Goal: Information Seeking & Learning: Learn about a topic

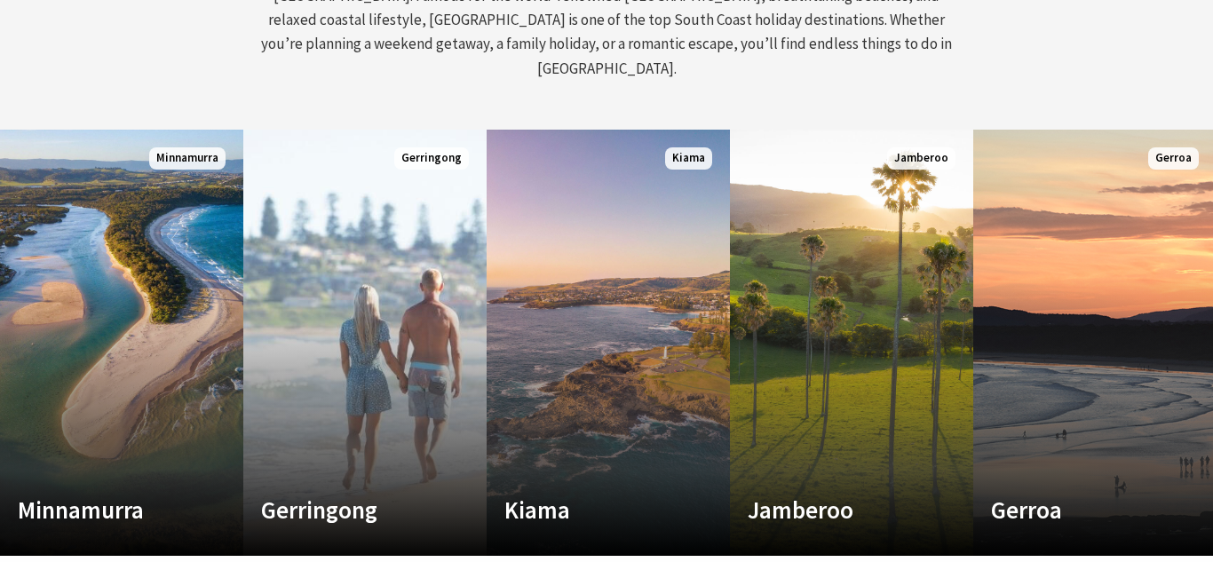
scroll to position [907, 0]
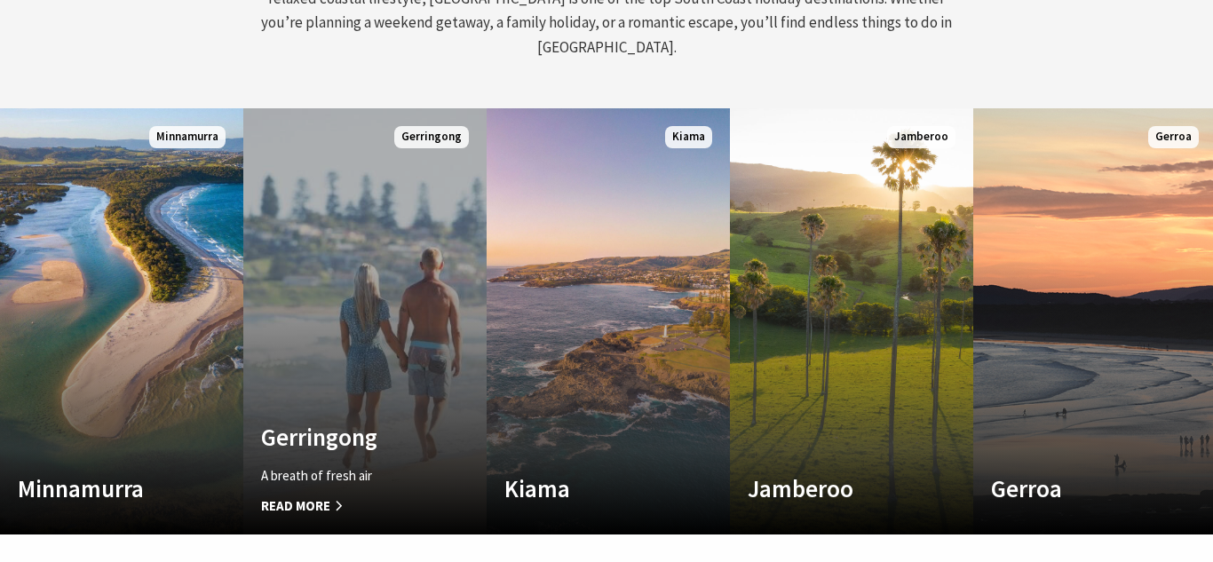
click at [303, 495] on span "Read More" at bounding box center [346, 505] width 171 height 21
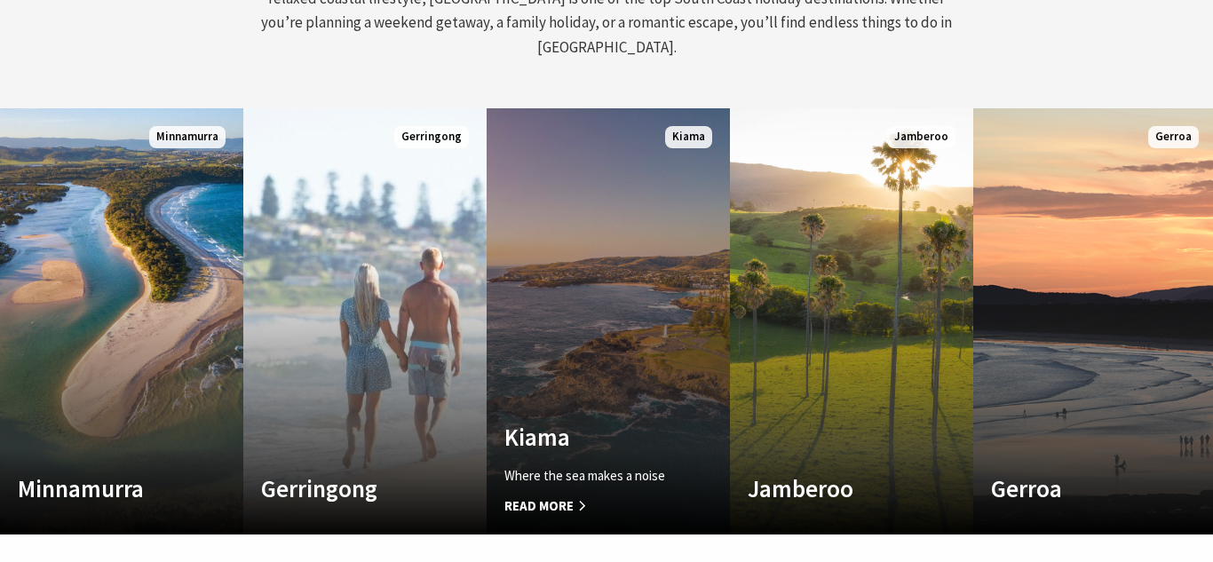
scroll to position [262, 1199]
click at [590, 391] on link "Custom Image Used Kiama Where the sea makes a noise Read More Kiama" at bounding box center [608, 321] width 243 height 426
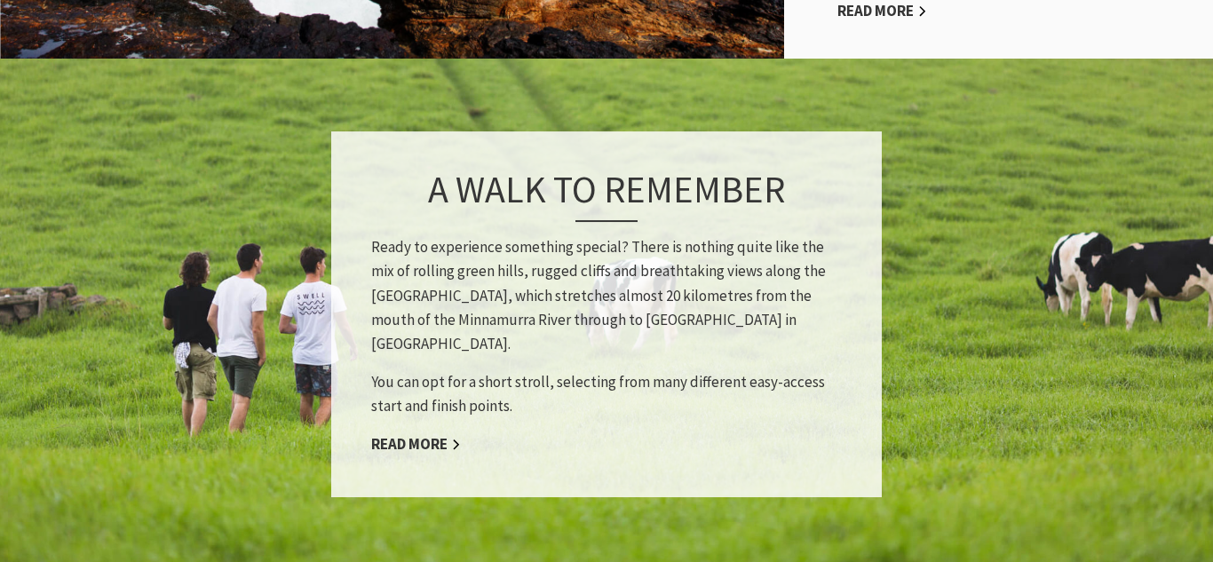
scroll to position [1545, 0]
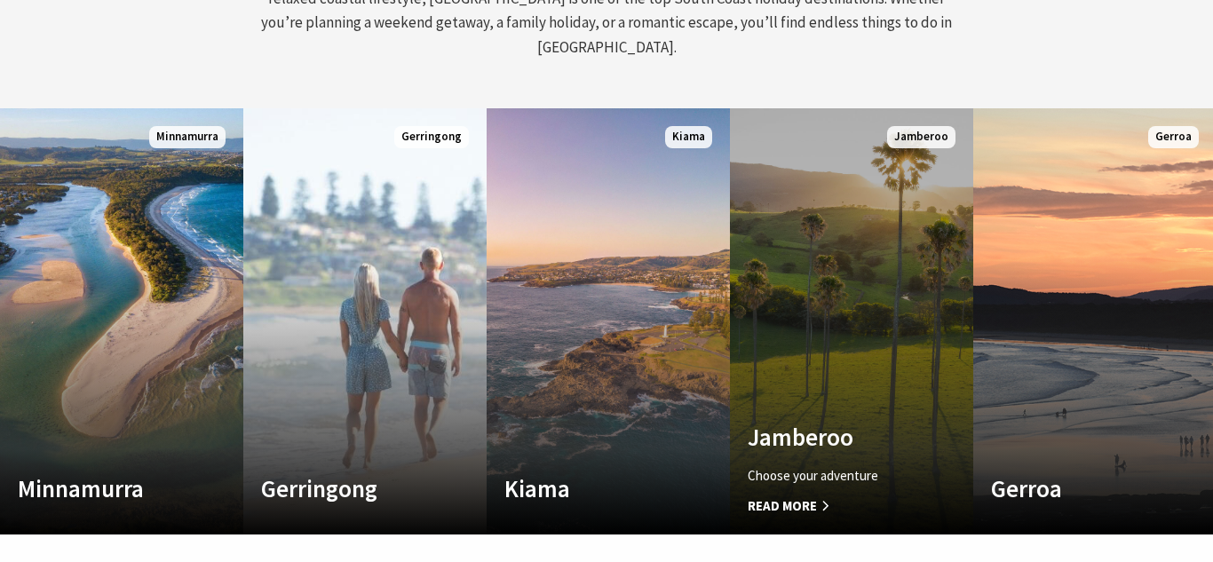
scroll to position [262, 1199]
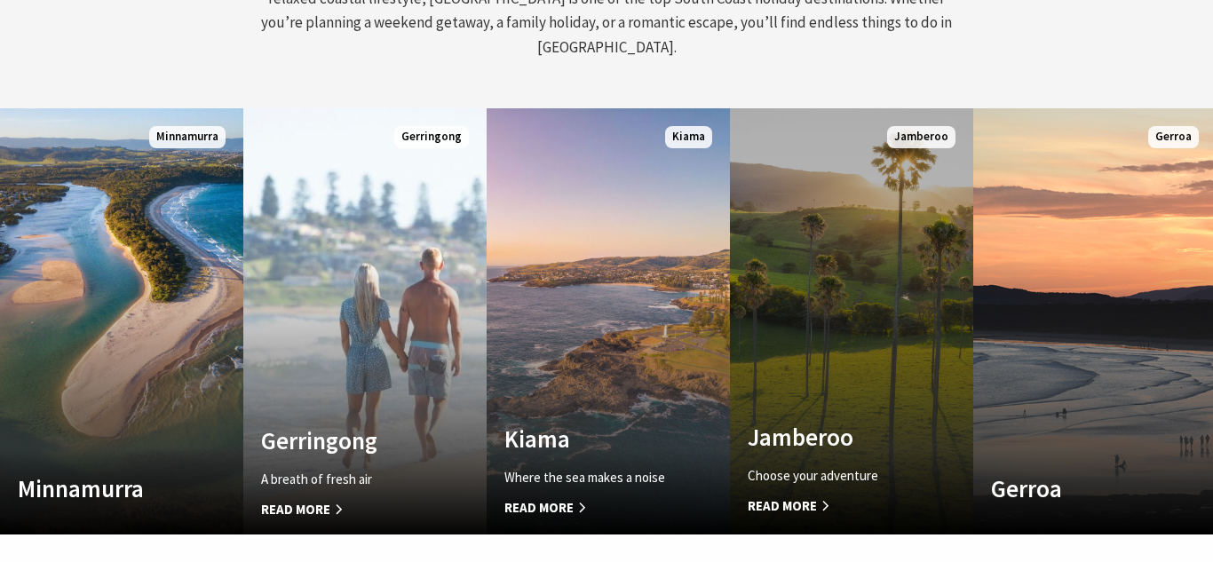
click at [834, 357] on link "Custom Image Used Jamberoo Choose your adventure Read More Jamberoo" at bounding box center [851, 321] width 243 height 426
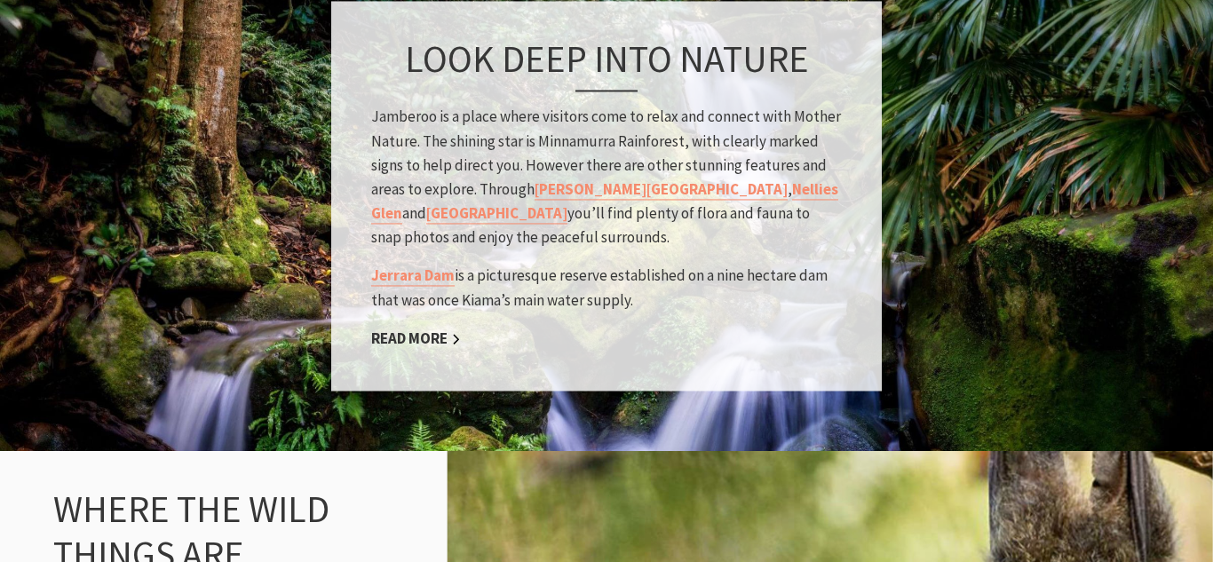
scroll to position [1714, 0]
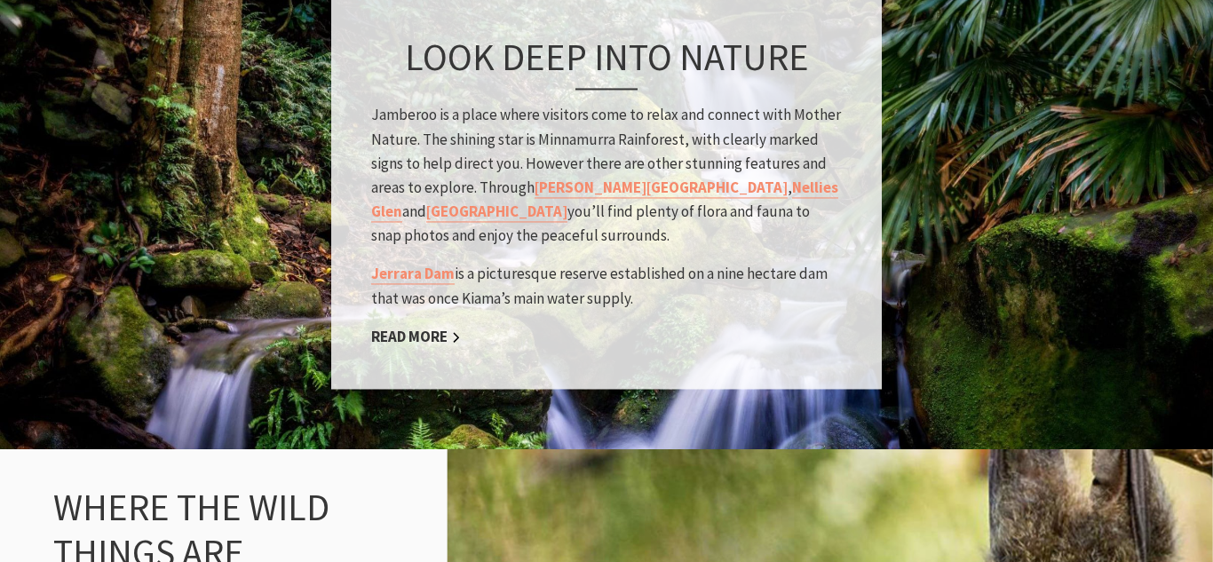
click at [986, 254] on img at bounding box center [606, 195] width 1213 height 516
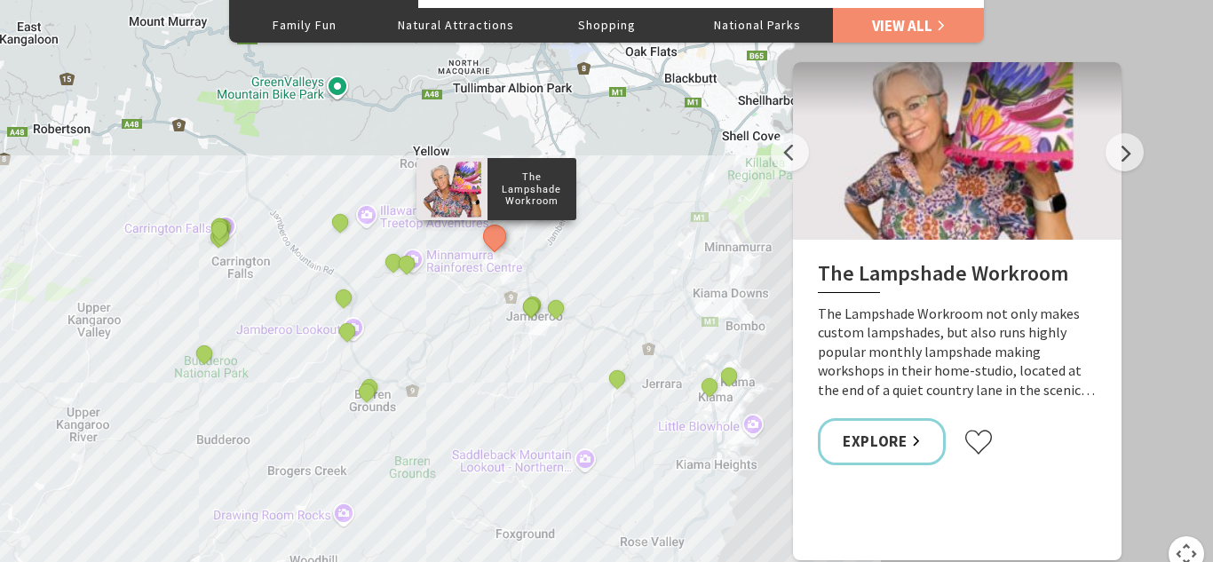
scroll to position [2779, 0]
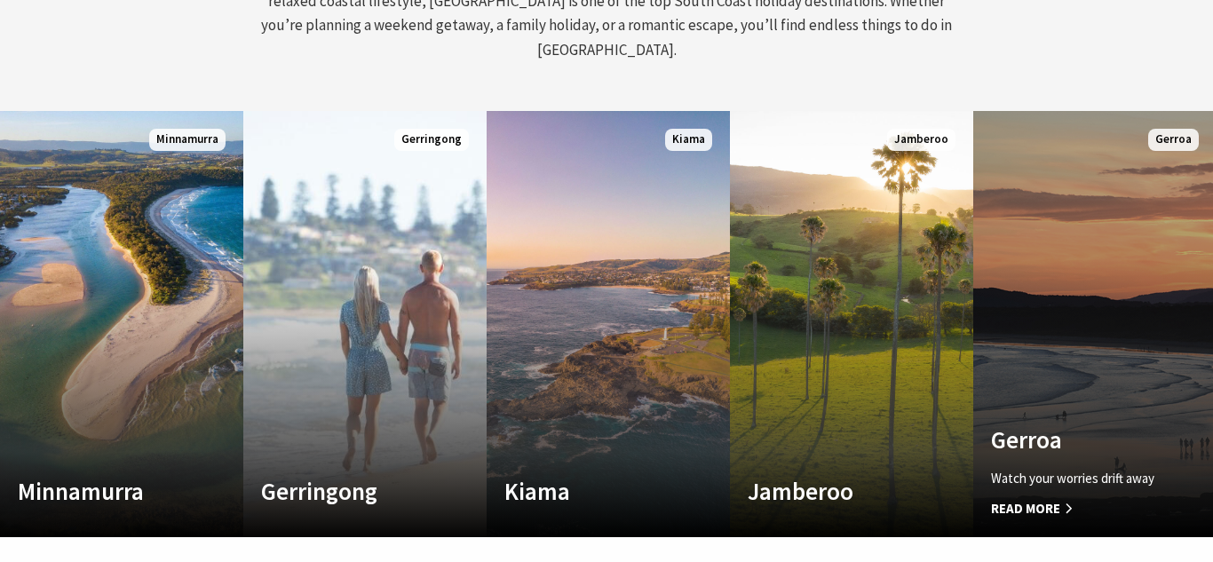
scroll to position [280, 1199]
click at [1087, 398] on link "Custom Image Used Gerroa Watch your worries drift away Read More Gerroa" at bounding box center [1094, 324] width 243 height 426
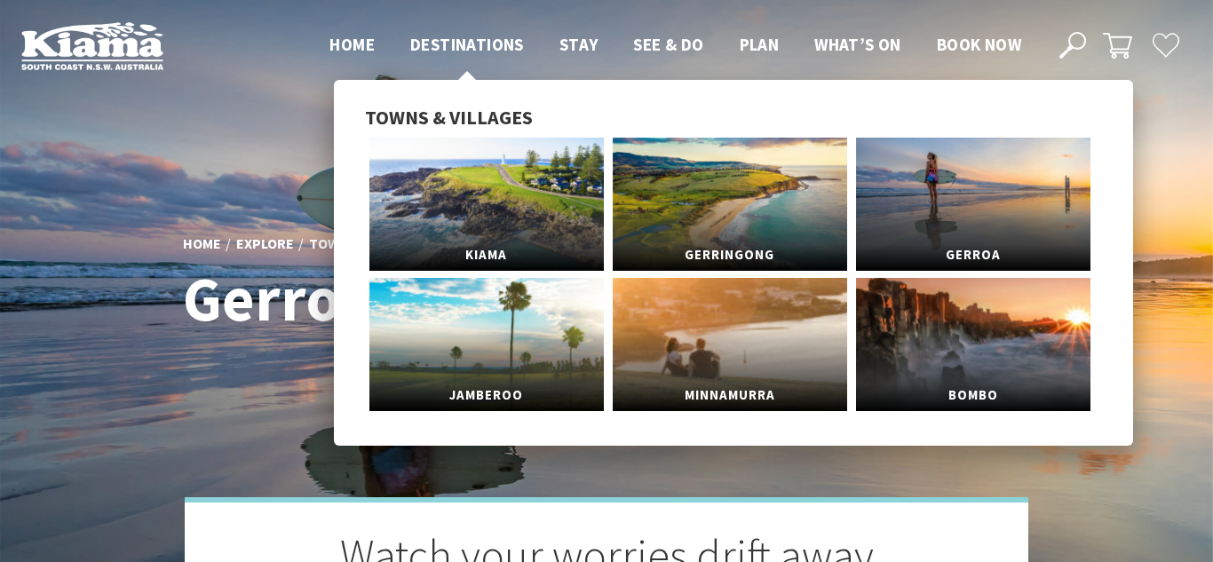
click at [446, 45] on span "Destinations" at bounding box center [467, 44] width 114 height 21
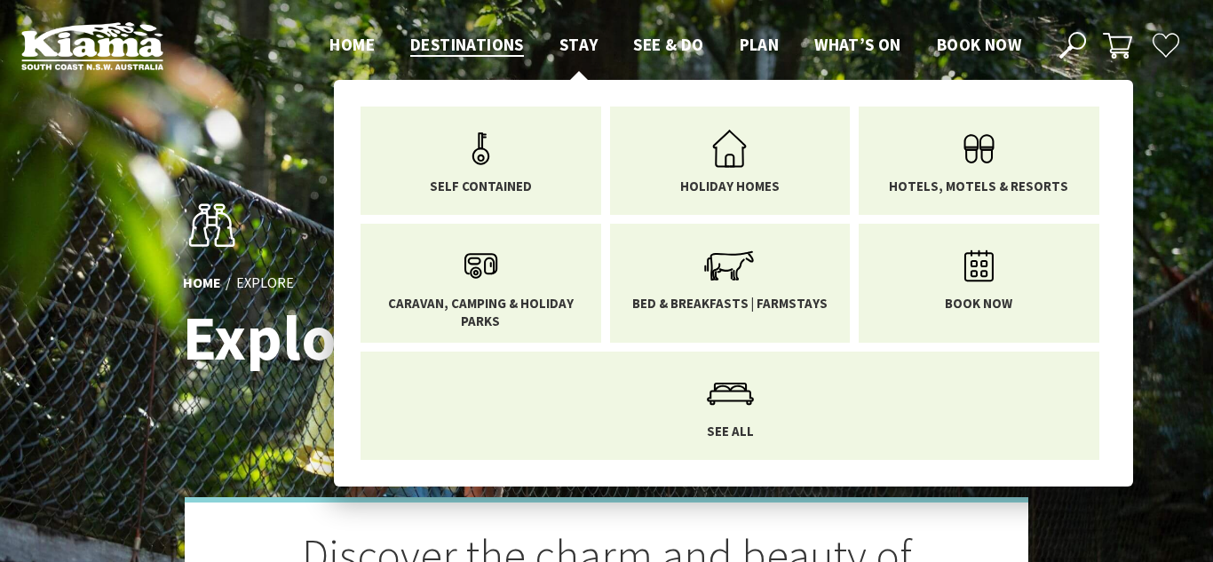
click at [577, 44] on span "Stay" at bounding box center [578, 44] width 39 height 21
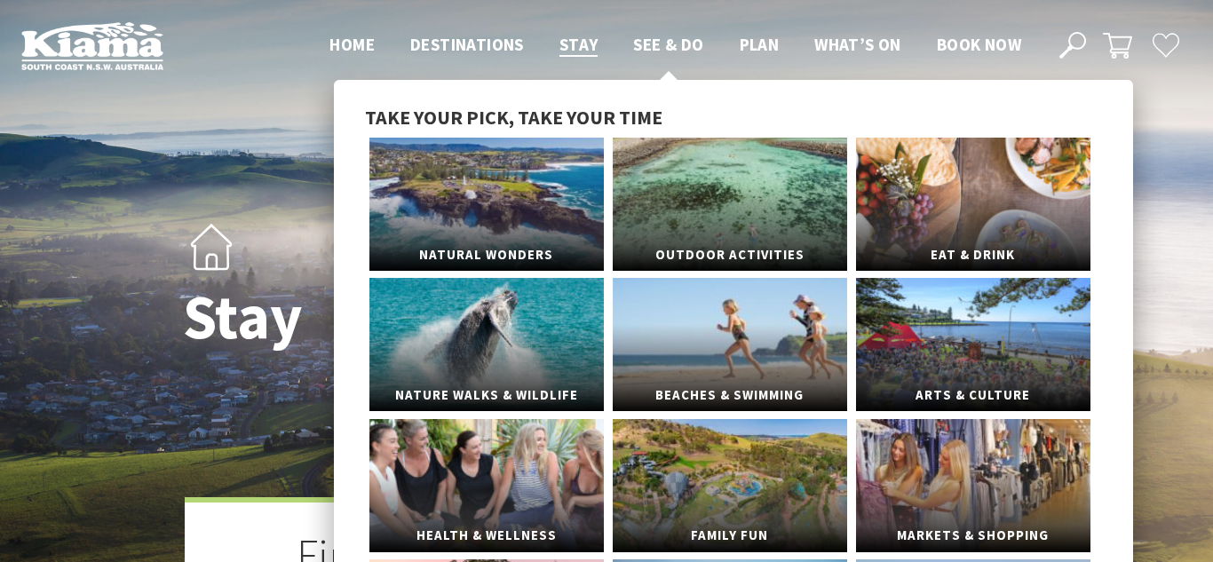
click at [658, 42] on span "See & Do" at bounding box center [668, 44] width 70 height 21
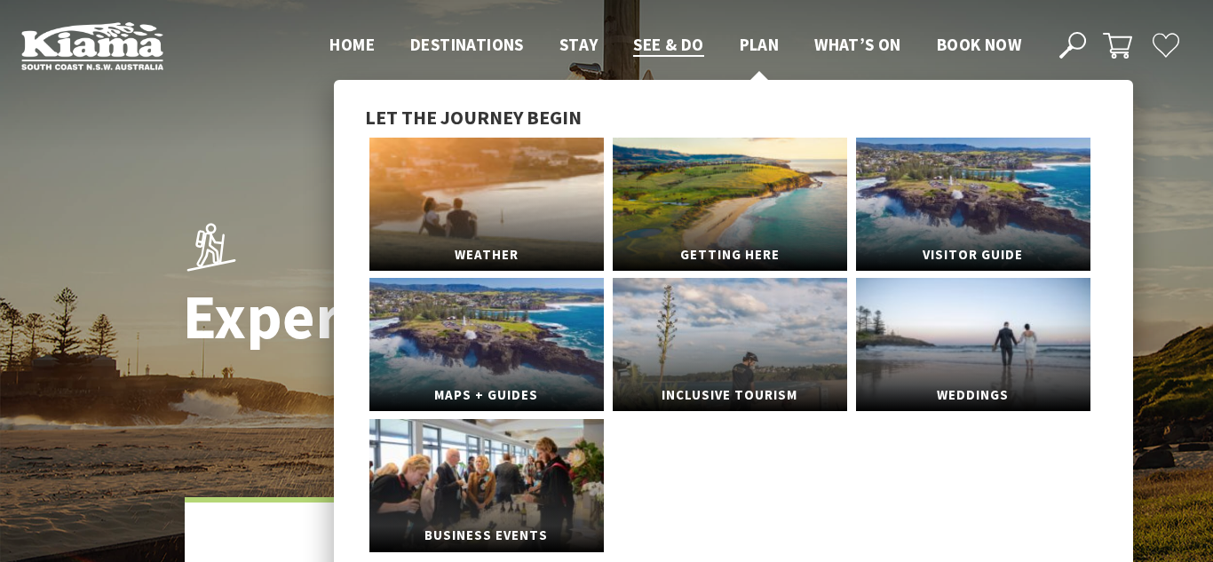
click at [742, 34] on span "Plan" at bounding box center [760, 44] width 40 height 21
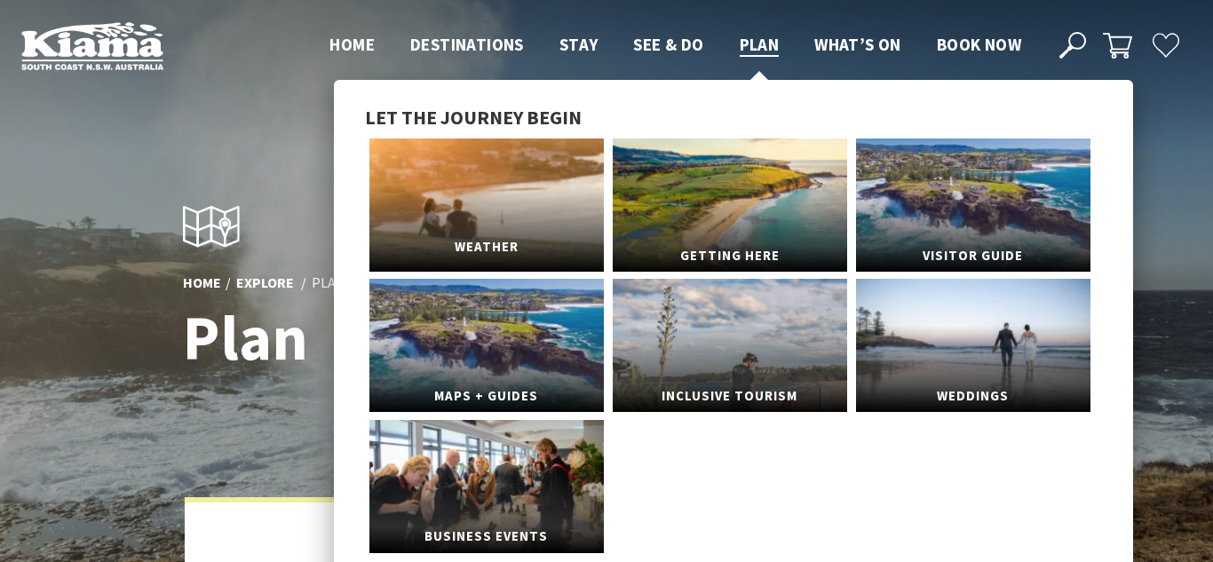
click at [479, 182] on link "Weather" at bounding box center [486, 205] width 234 height 133
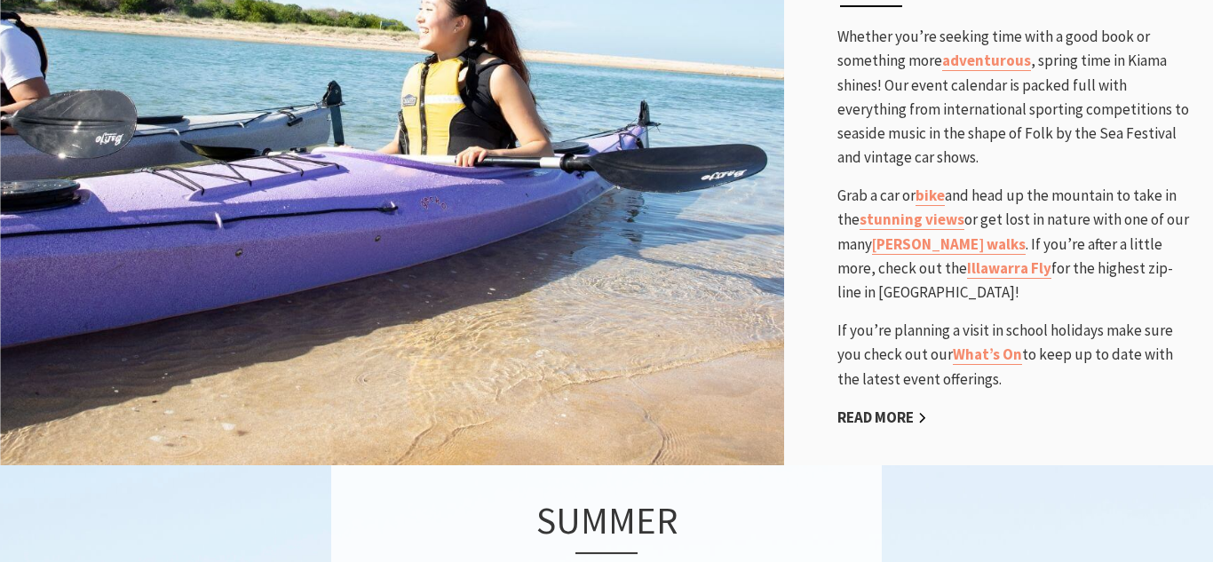
scroll to position [875, 0]
click at [990, 345] on link "What’s On" at bounding box center [987, 355] width 69 height 20
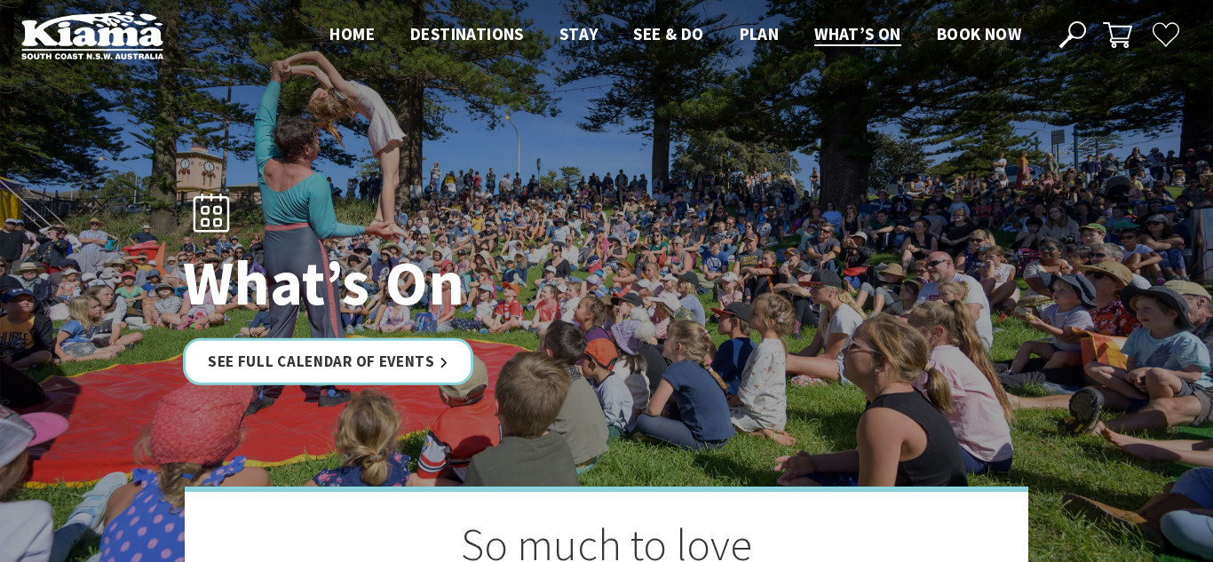
scroll to position [5, 0]
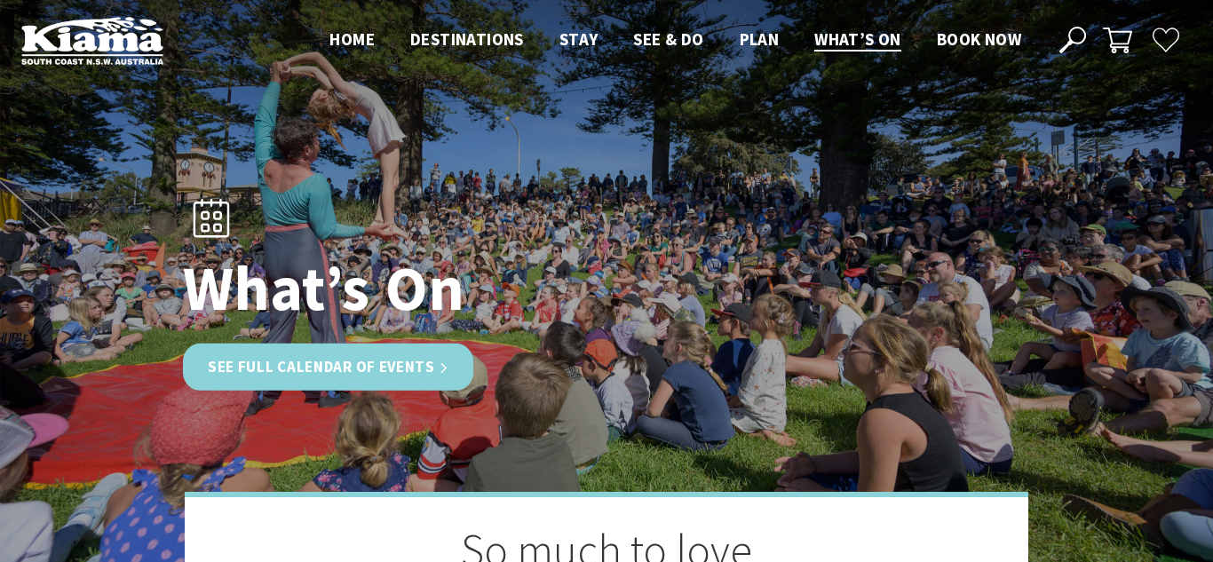
click at [346, 361] on link "See Full Calendar of Events" at bounding box center [328, 367] width 290 height 47
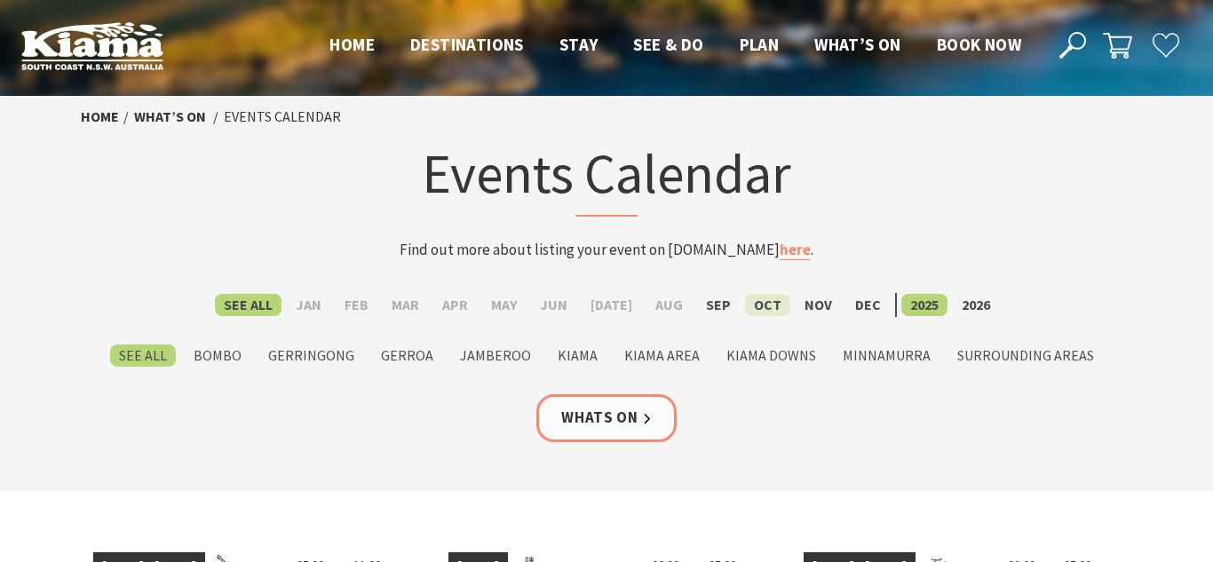
click at [757, 305] on label "Oct" at bounding box center [767, 305] width 45 height 22
click at [0, 0] on input "Oct" at bounding box center [0, 0] width 0 height 0
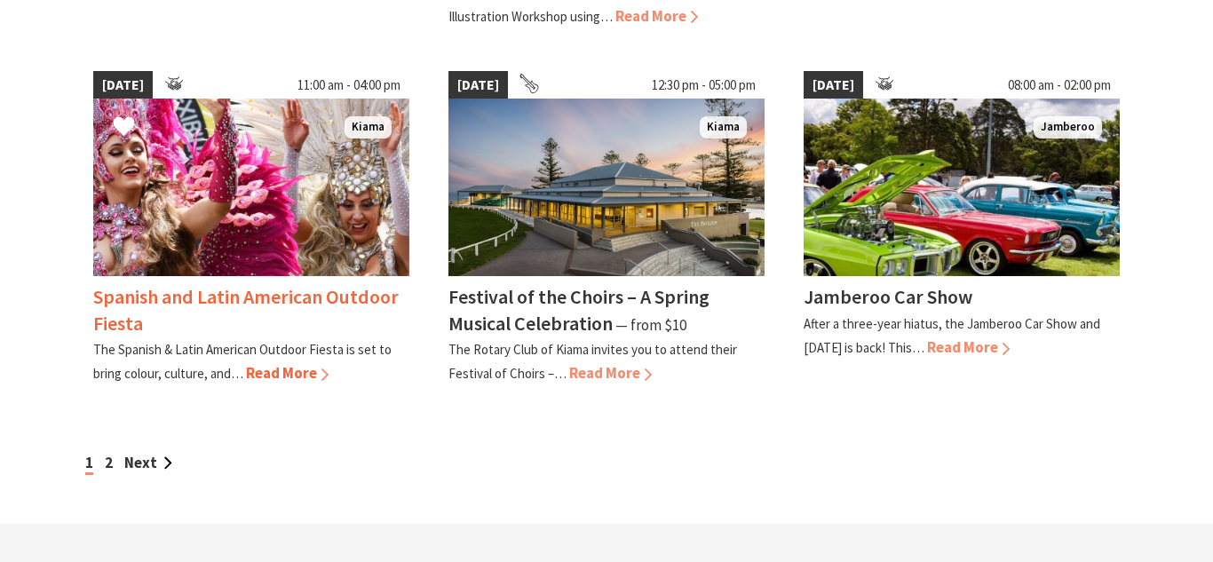
scroll to position [1574, 0]
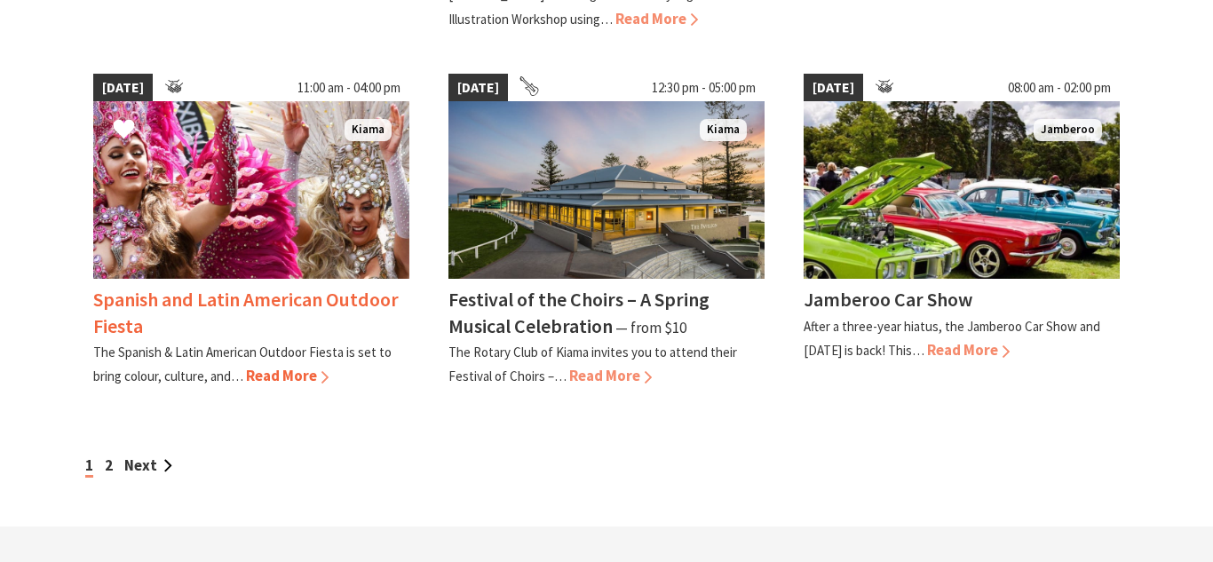
click at [273, 381] on span "Read More" at bounding box center [287, 376] width 83 height 20
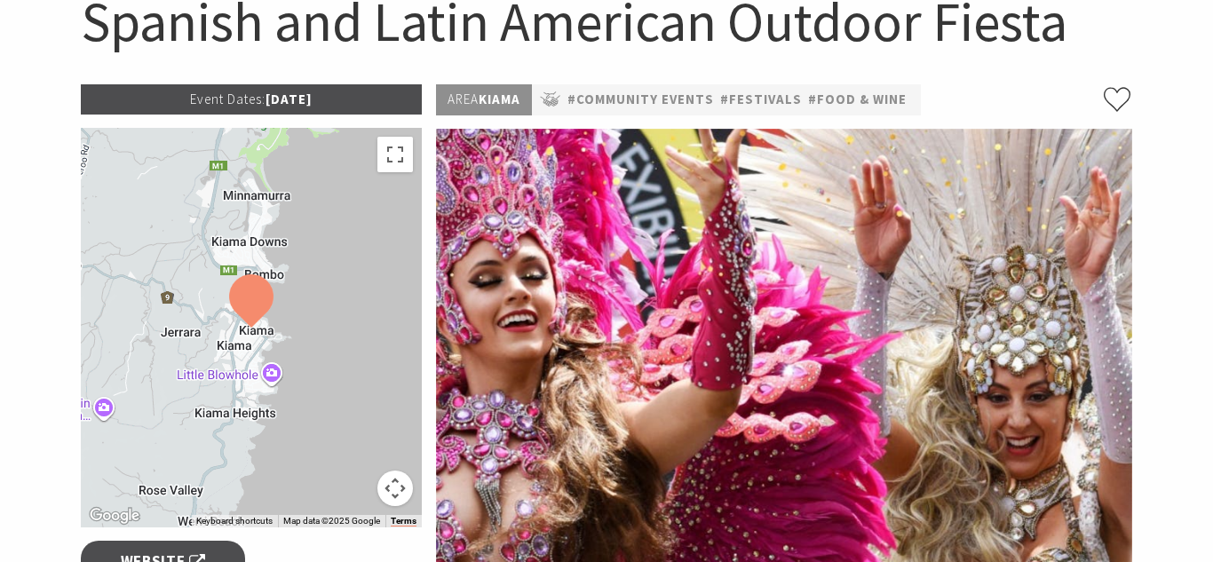
scroll to position [202, 0]
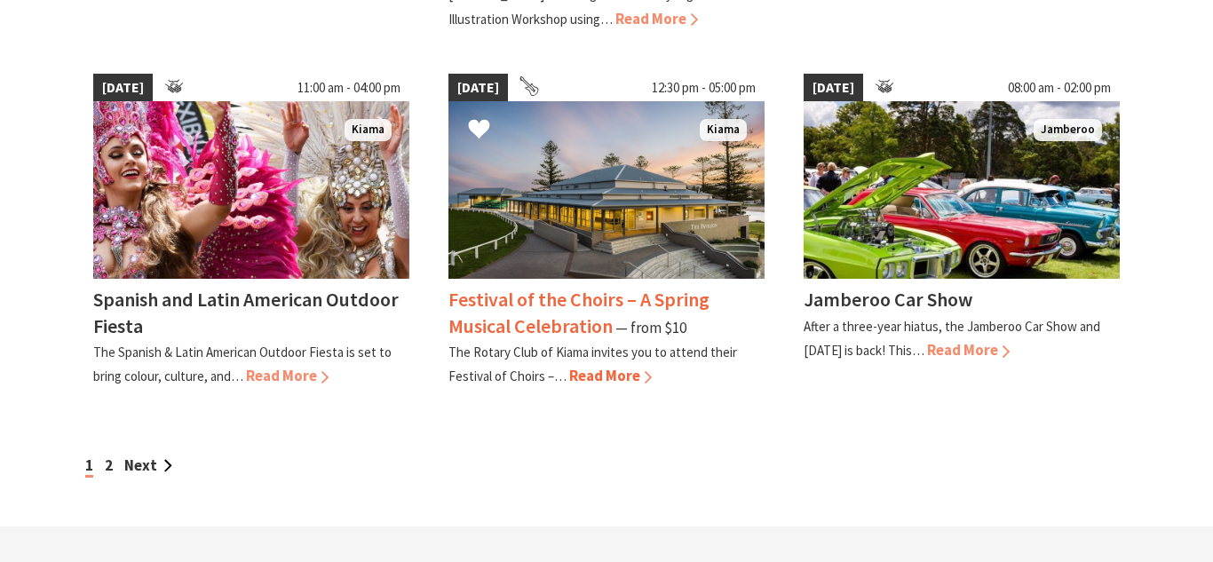
scroll to position [1574, 0]
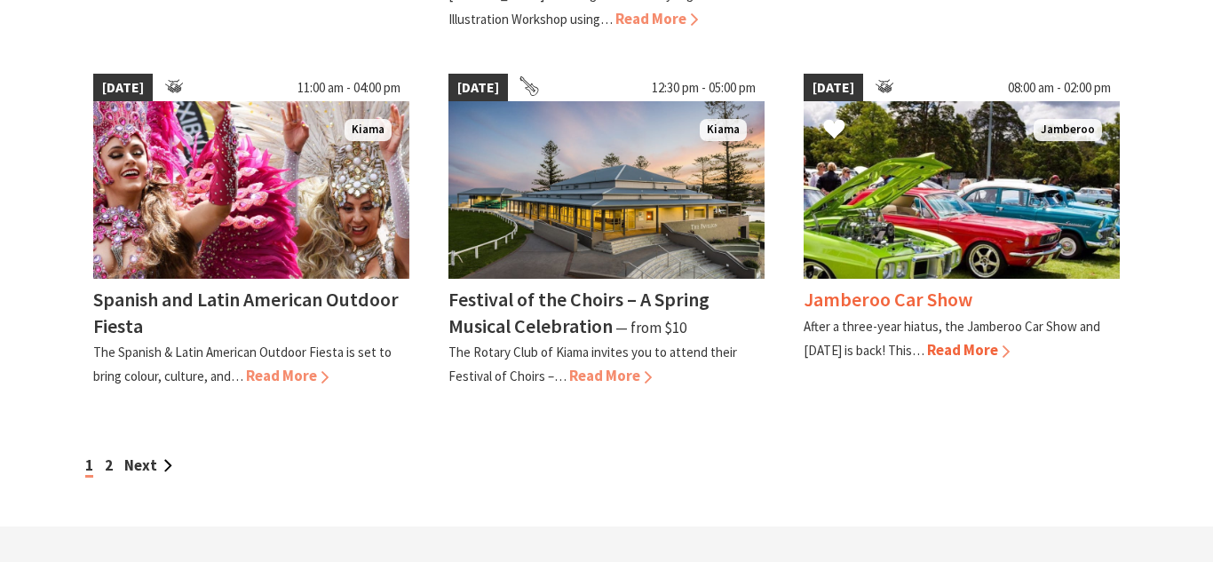
click at [978, 352] on span "Read More" at bounding box center [968, 350] width 83 height 20
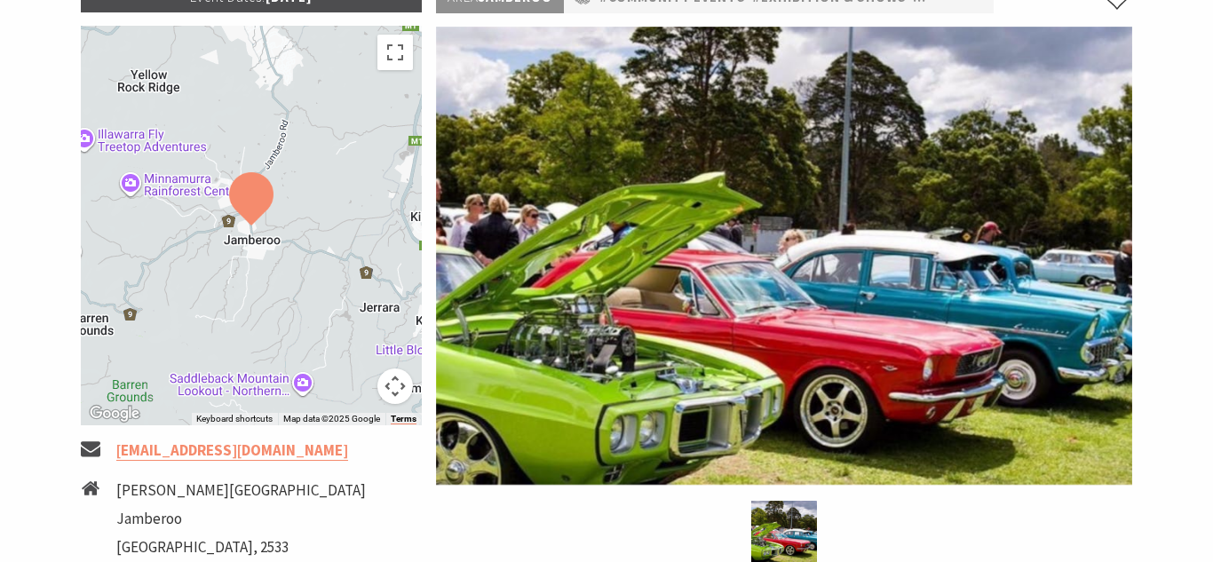
scroll to position [295, 0]
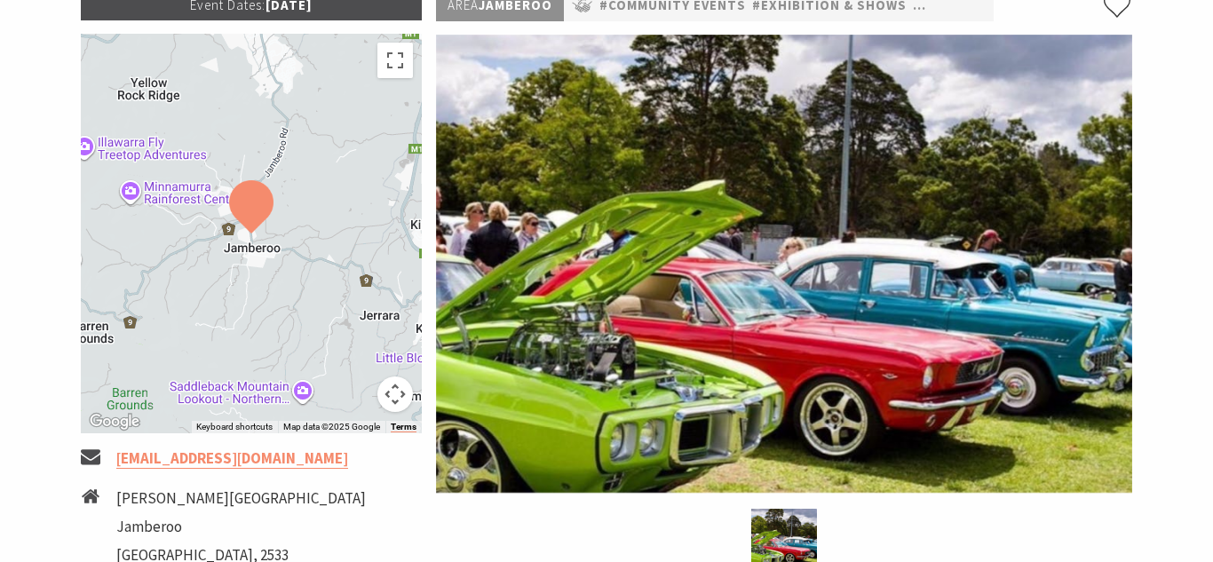
click at [298, 162] on div at bounding box center [251, 234] width 341 height 400
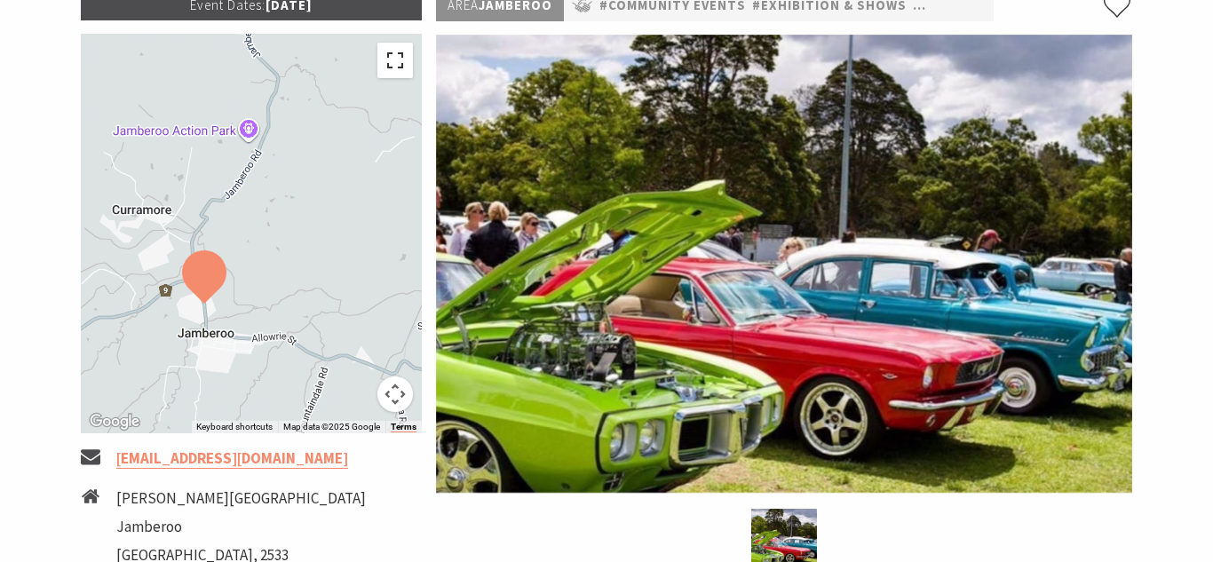
click at [390, 73] on button "Toggle fullscreen view" at bounding box center [395, 61] width 36 height 36
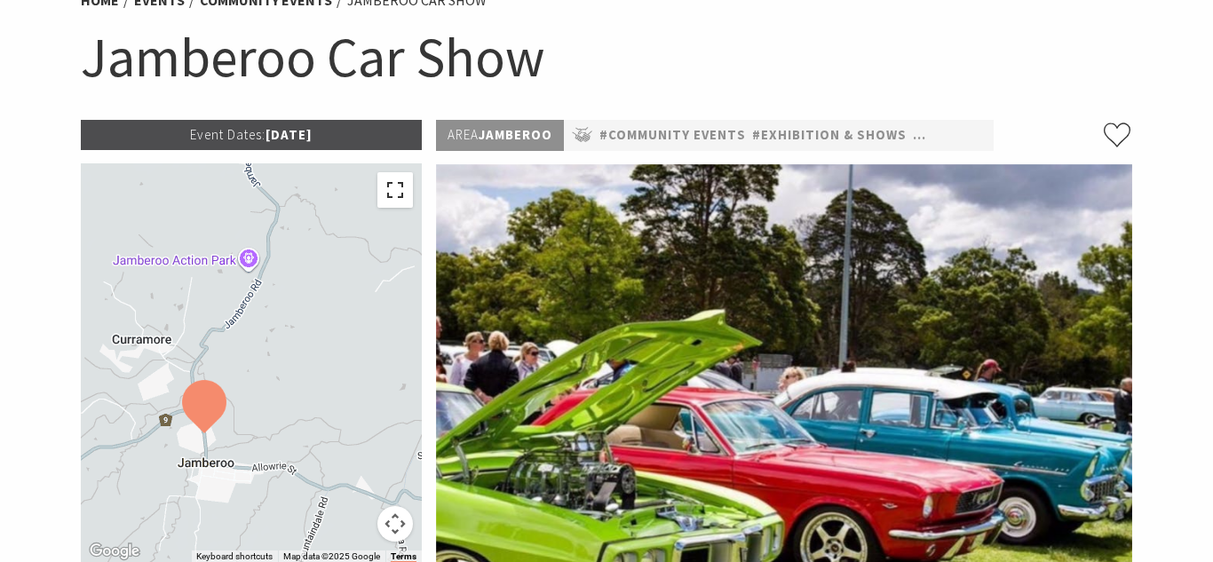
scroll to position [162, 0]
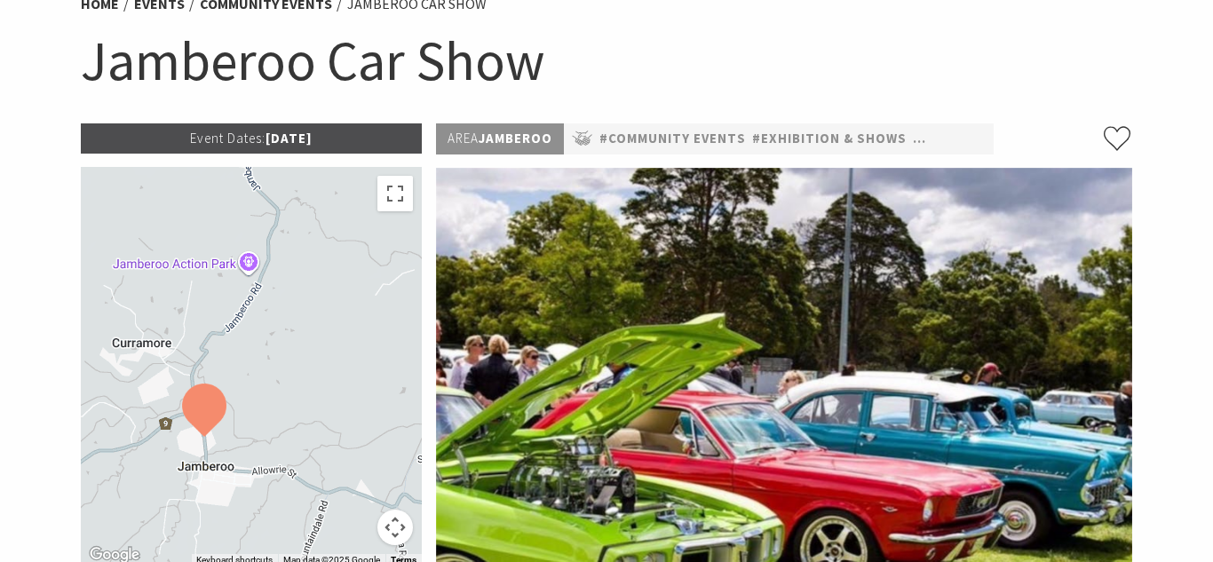
click at [701, 202] on img at bounding box center [784, 397] width 696 height 458
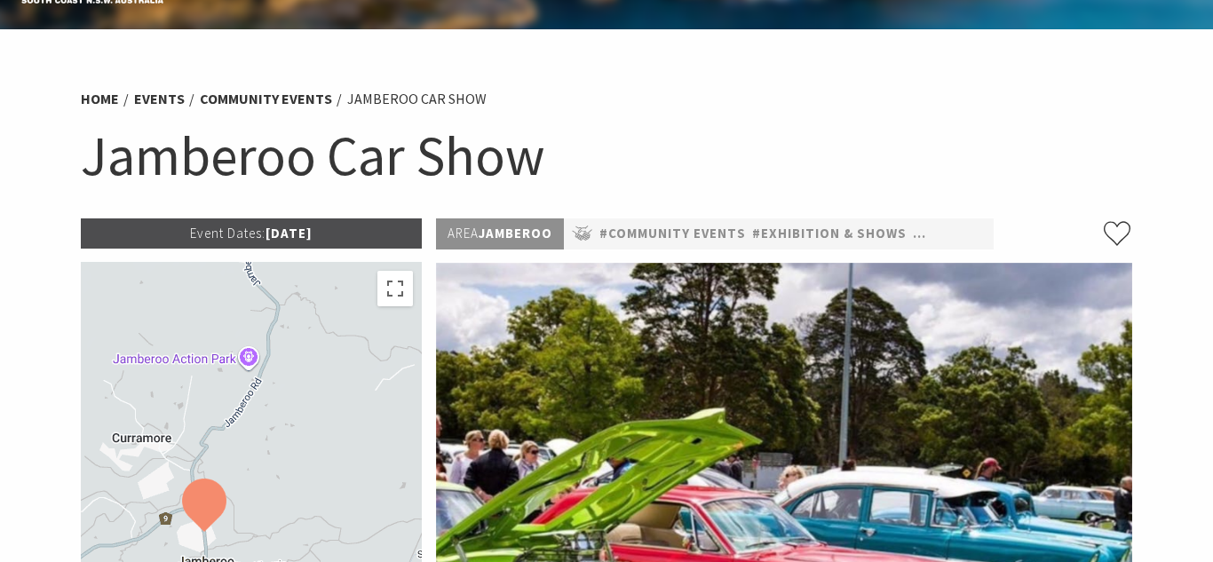
scroll to position [0, 0]
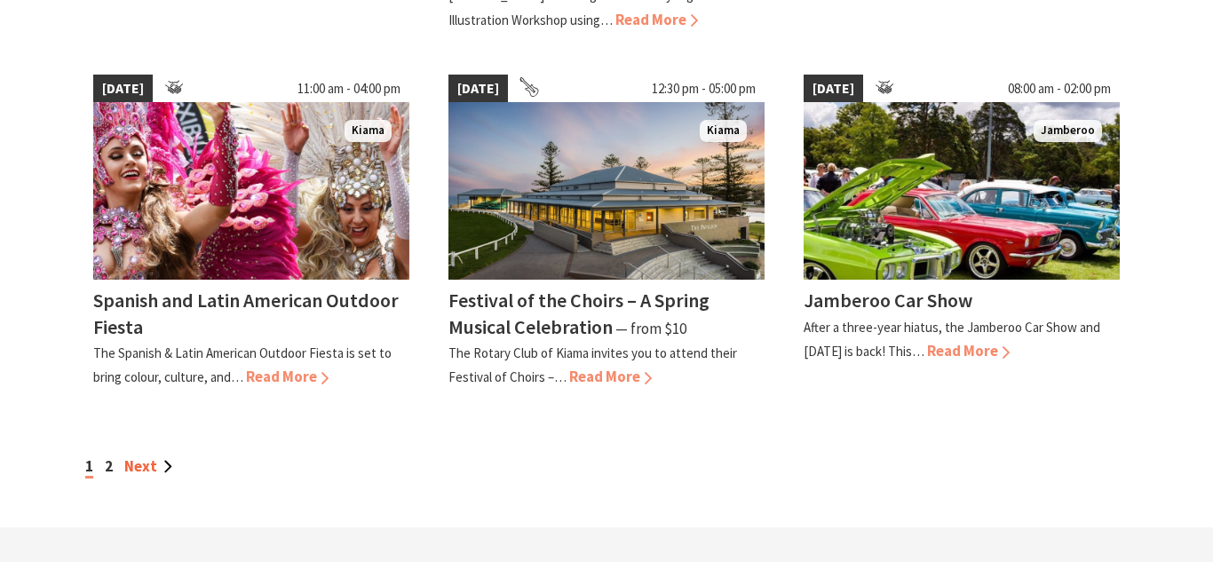
scroll to position [1577, 0]
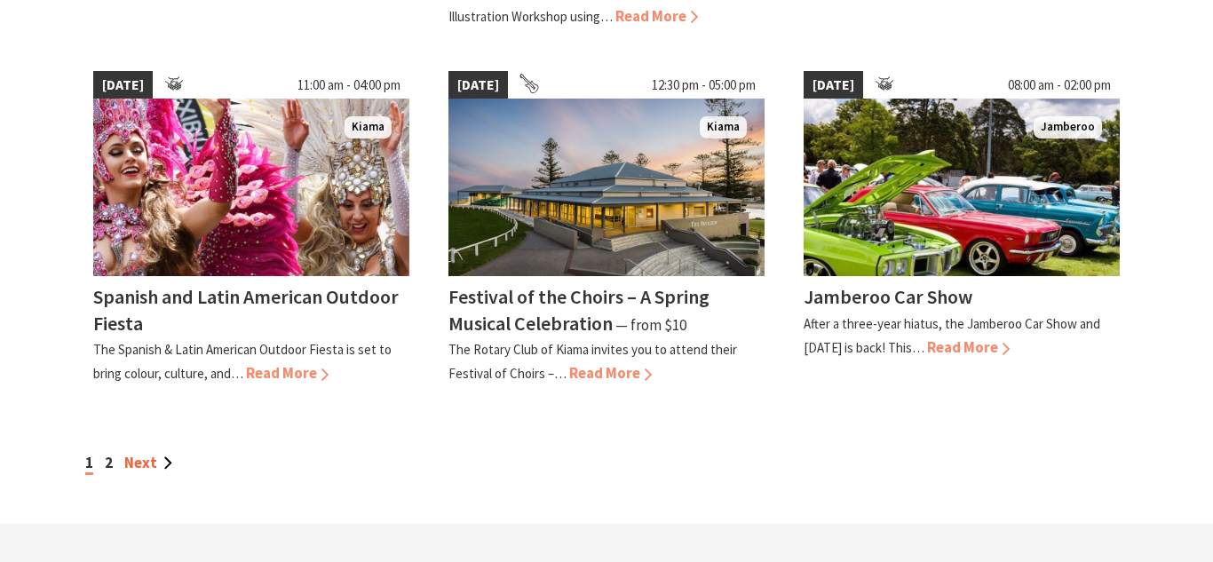
click at [146, 464] on link "Next" at bounding box center [148, 463] width 48 height 20
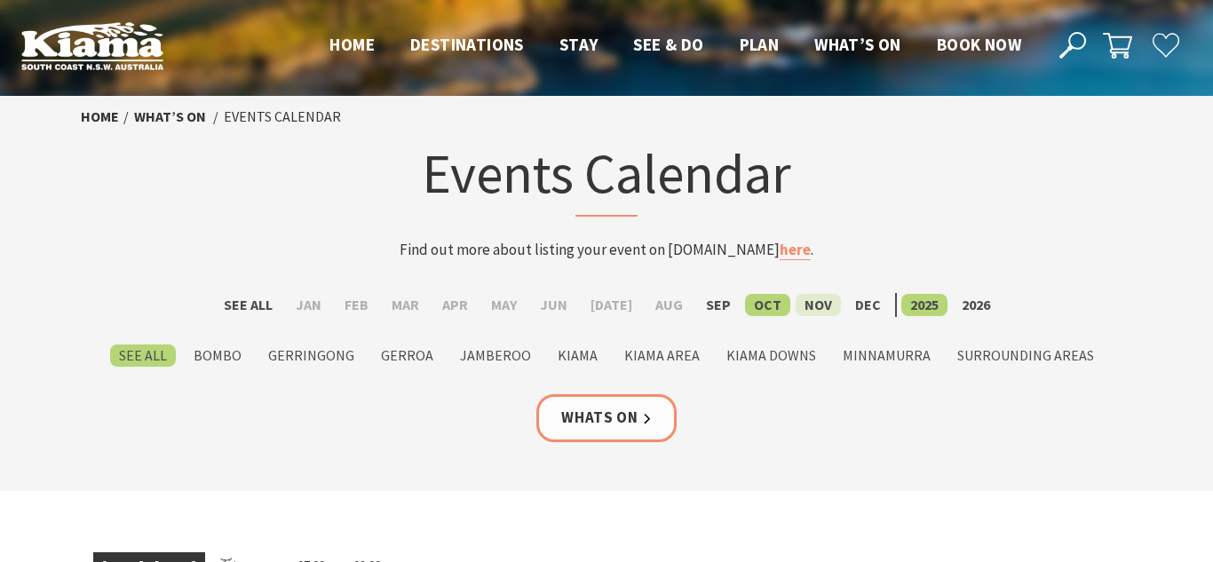
click at [802, 305] on label "Nov" at bounding box center [818, 305] width 45 height 22
click at [0, 0] on input "Nov" at bounding box center [0, 0] width 0 height 0
click at [759, 307] on label "Oct" at bounding box center [767, 305] width 45 height 22
click at [0, 0] on input "Oct" at bounding box center [0, 0] width 0 height 0
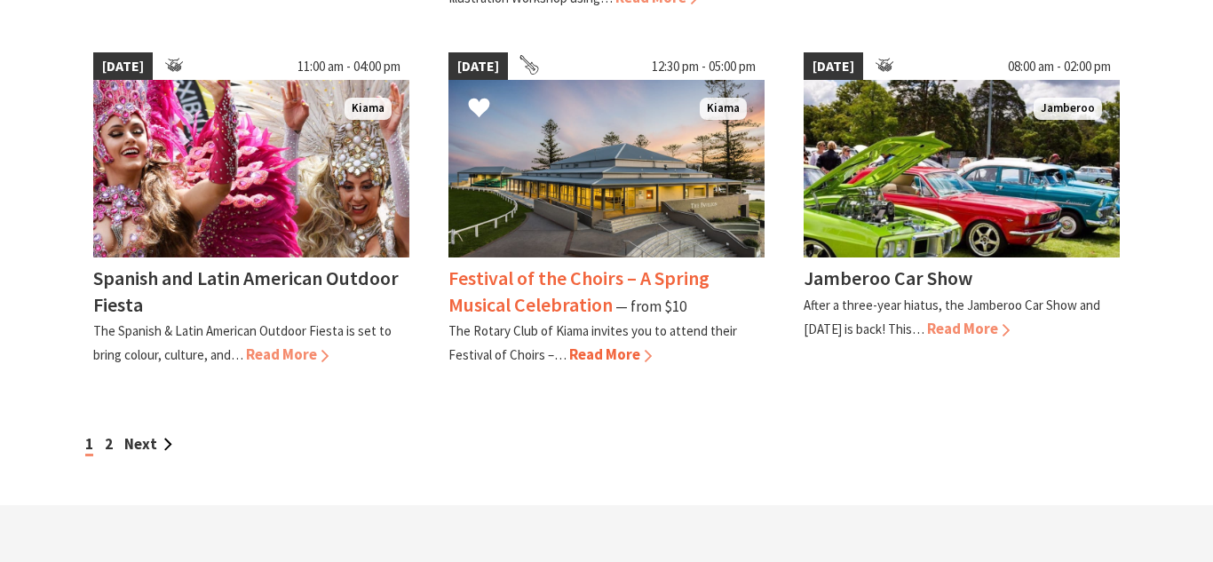
scroll to position [1600, 0]
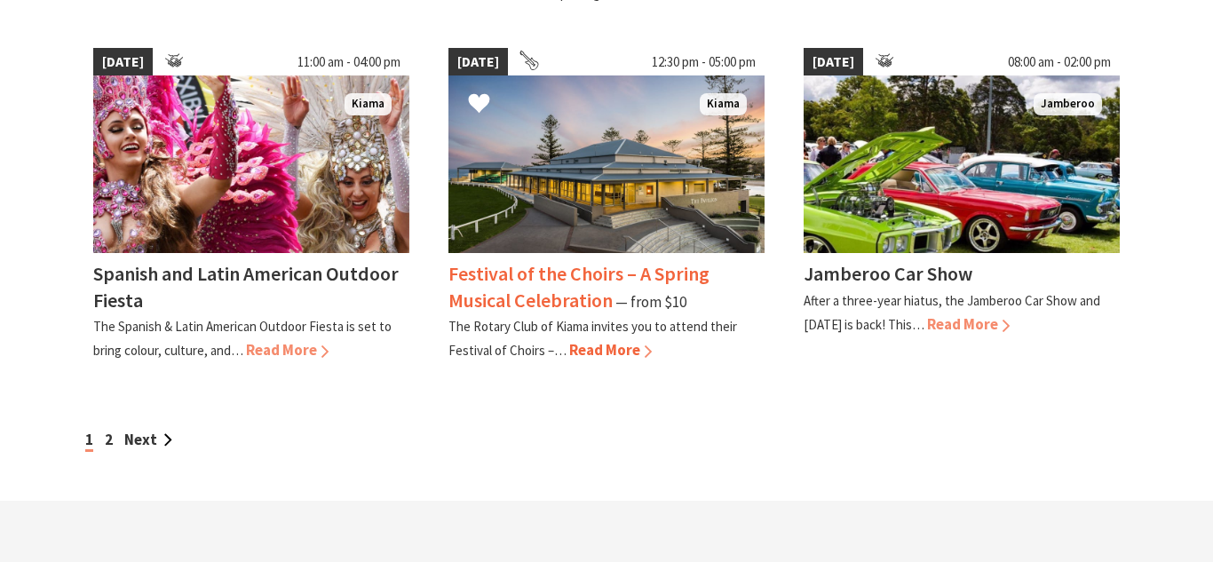
click at [600, 348] on span "Read More" at bounding box center [610, 350] width 83 height 20
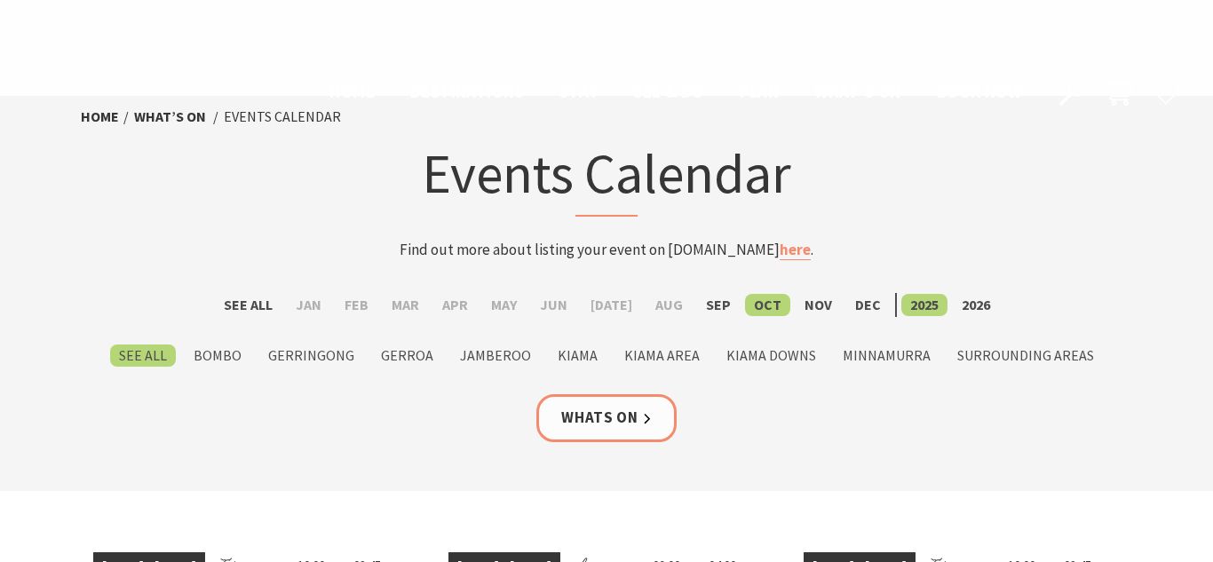
scroll to position [1600, 0]
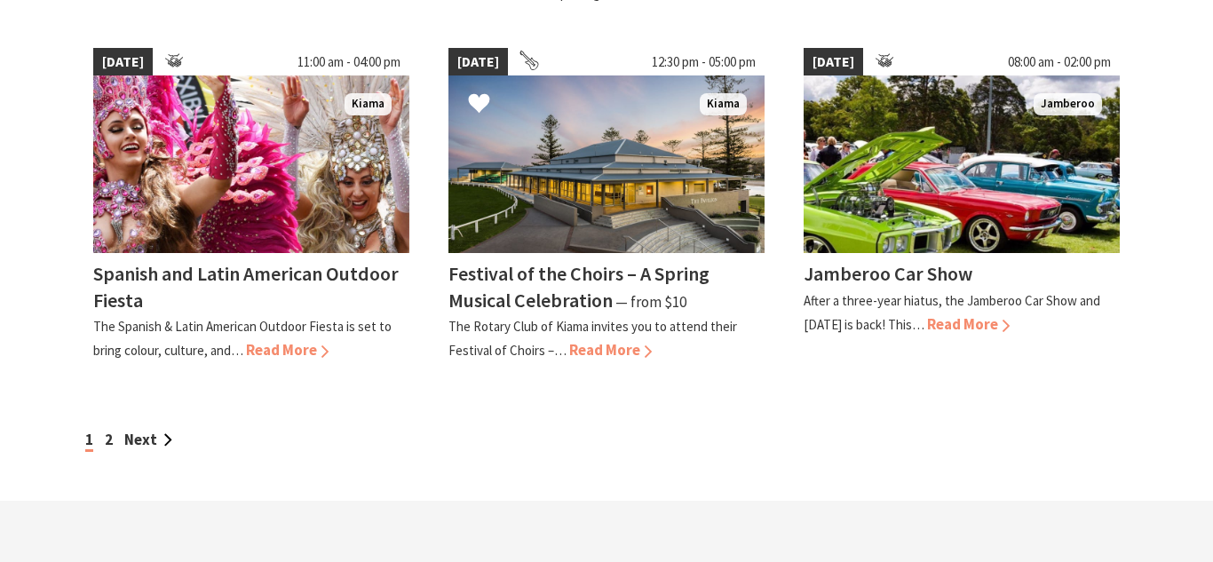
click at [431, 172] on div "[DATE] 12:30 pm - 05:00 pm [GEOGRAPHIC_DATA] Festival of the Choirs – A Spring …" at bounding box center [606, 205] width 355 height 339
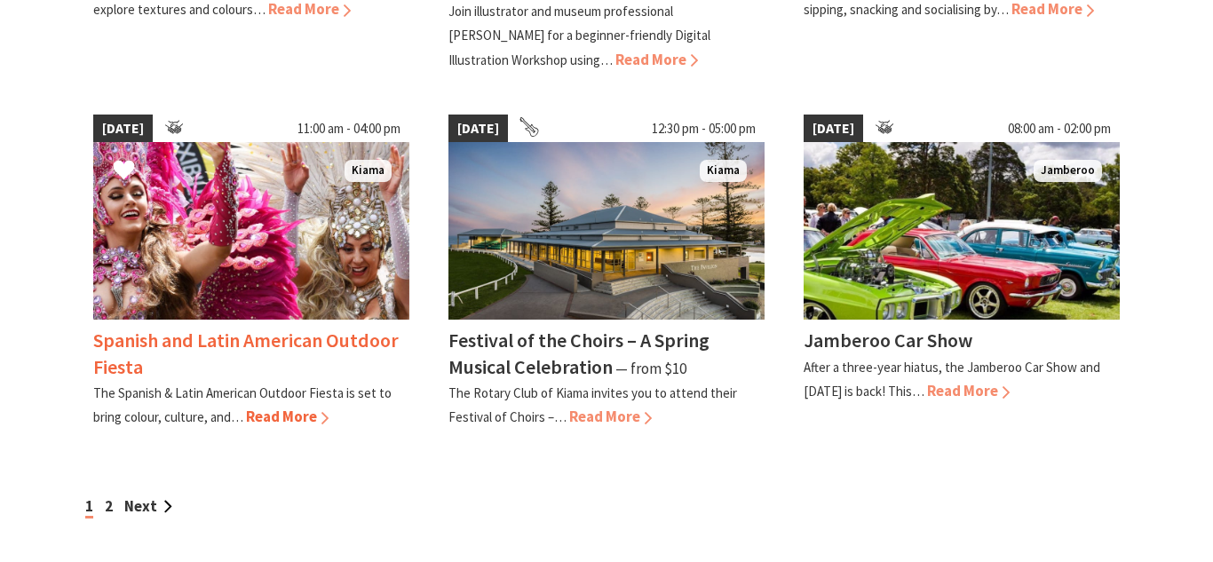
scroll to position [1513, 0]
